Goal: Navigation & Orientation: Find specific page/section

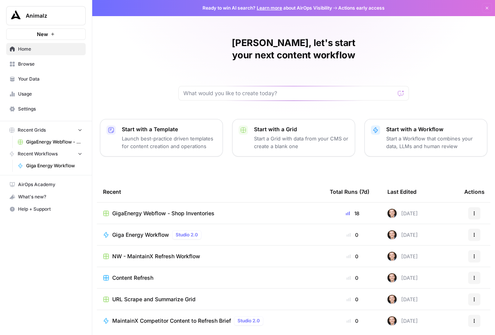
click at [55, 68] on span "Browse" at bounding box center [50, 64] width 64 height 7
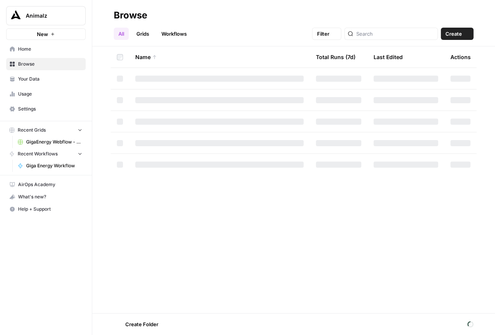
click at [51, 83] on span "Your Data" at bounding box center [50, 79] width 64 height 7
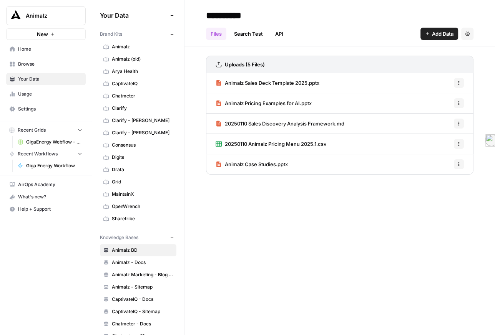
click at [166, 198] on span "MaintainX" at bounding box center [142, 194] width 61 height 7
